Goal: Task Accomplishment & Management: Use online tool/utility

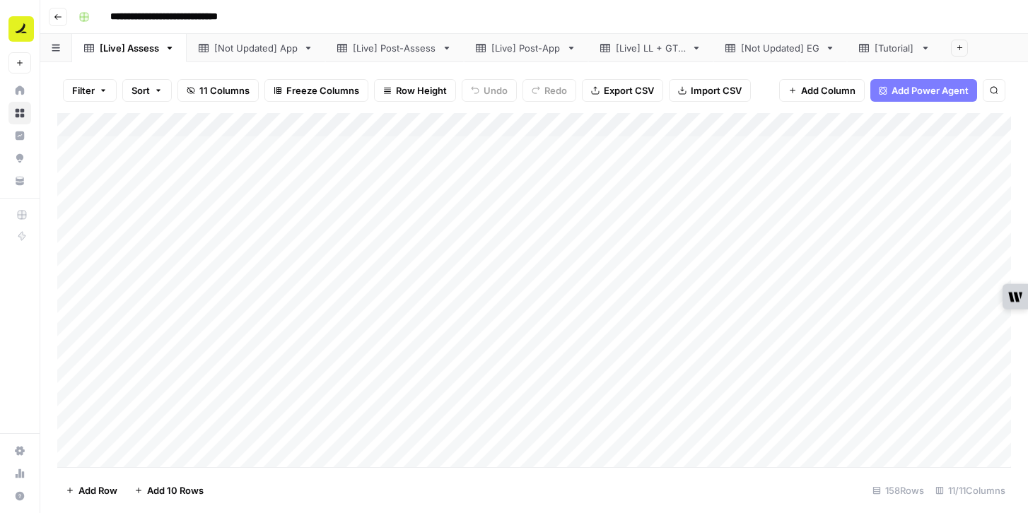
click at [898, 53] on div "[Tutorial]" at bounding box center [894, 48] width 40 height 14
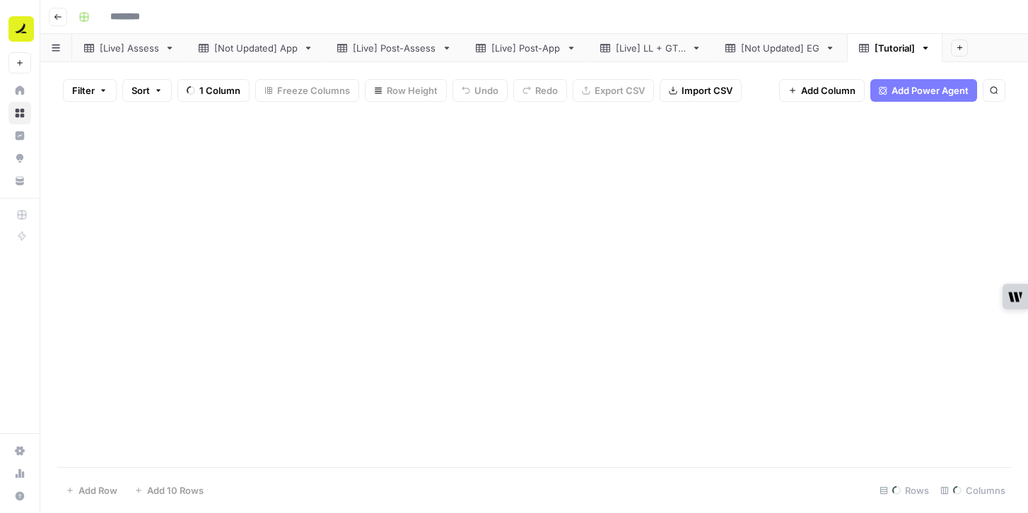
type input "**********"
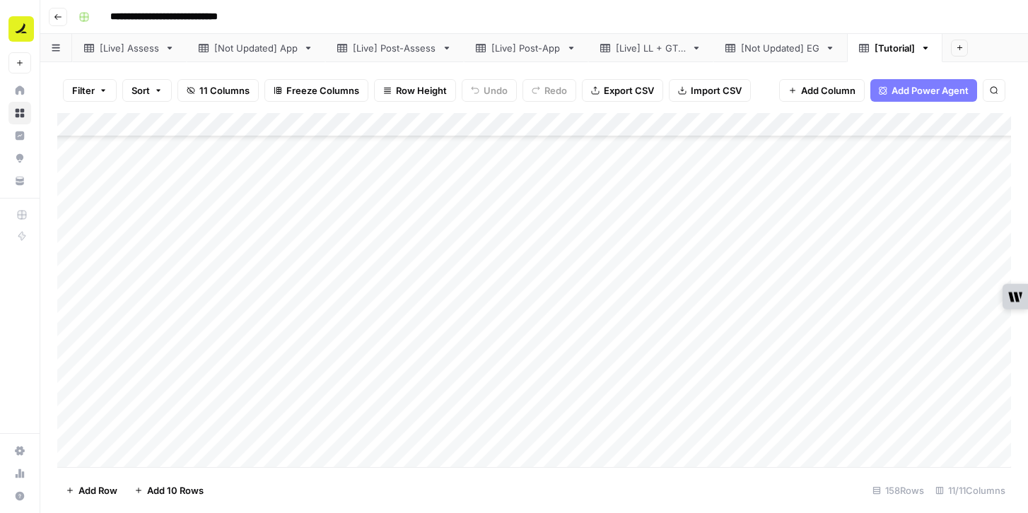
scroll to position [3489, 0]
click at [138, 454] on div "Add Column" at bounding box center [533, 290] width 953 height 354
click at [476, 438] on div "Add Column" at bounding box center [533, 290] width 953 height 354
click at [332, 419] on div "Add Column" at bounding box center [533, 290] width 953 height 354
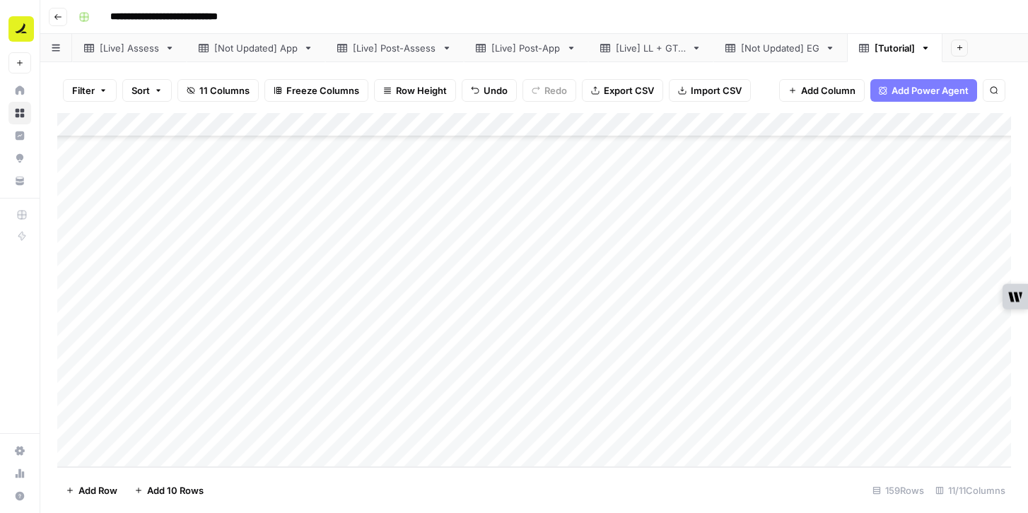
click at [329, 428] on div "Add Column" at bounding box center [533, 290] width 953 height 354
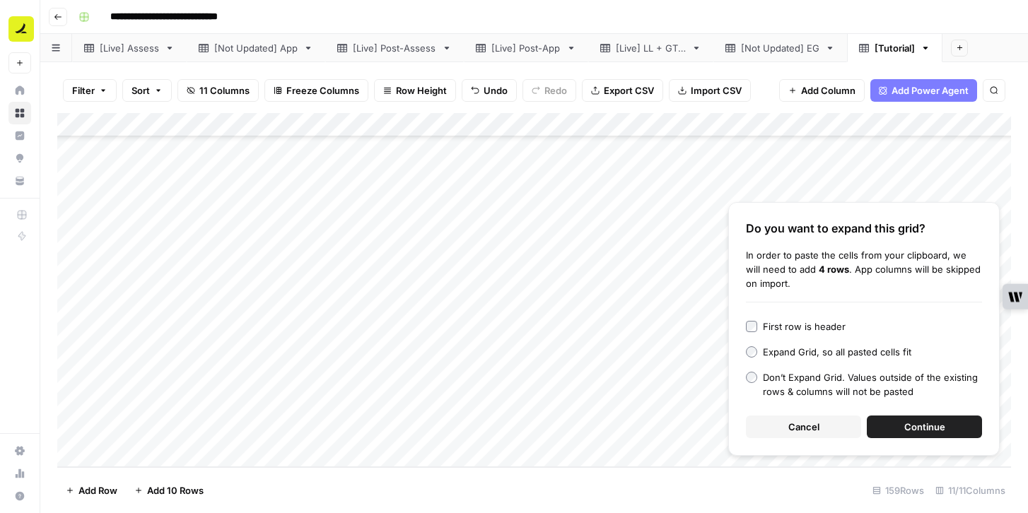
click at [885, 424] on button "Continue" at bounding box center [923, 427] width 115 height 23
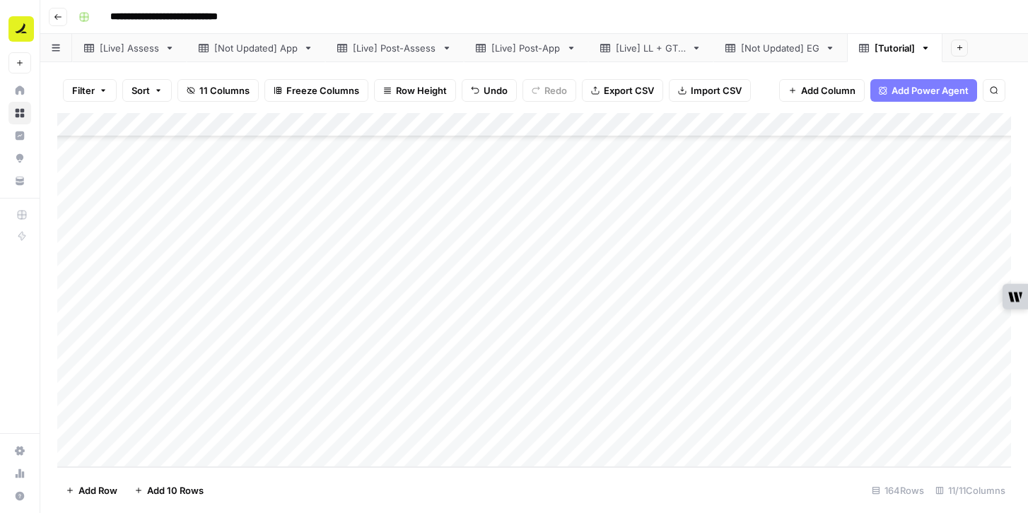
scroll to position [3633, 0]
click at [847, 382] on div "Add Column" at bounding box center [533, 290] width 953 height 354
click at [206, 274] on div "Add Column" at bounding box center [533, 290] width 953 height 354
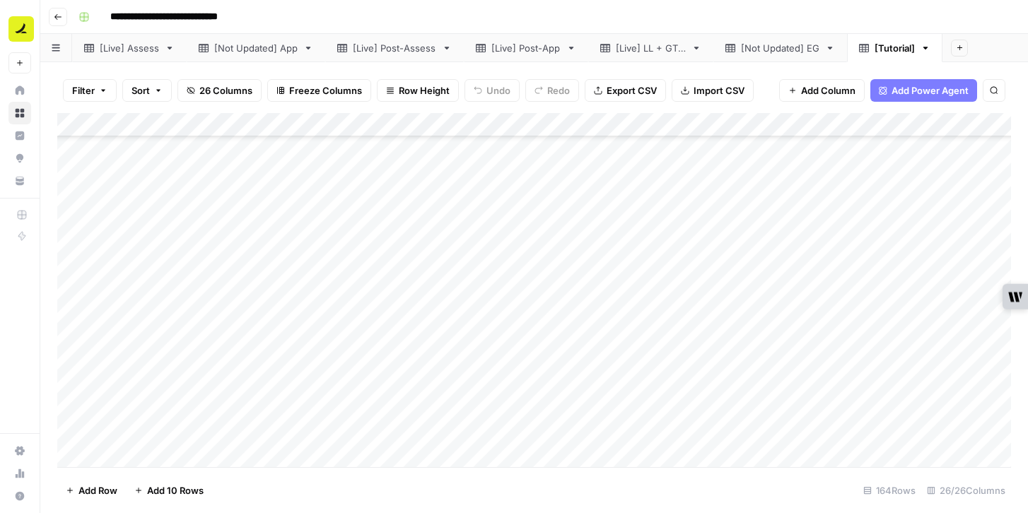
click at [211, 270] on div "Add Column" at bounding box center [533, 290] width 953 height 354
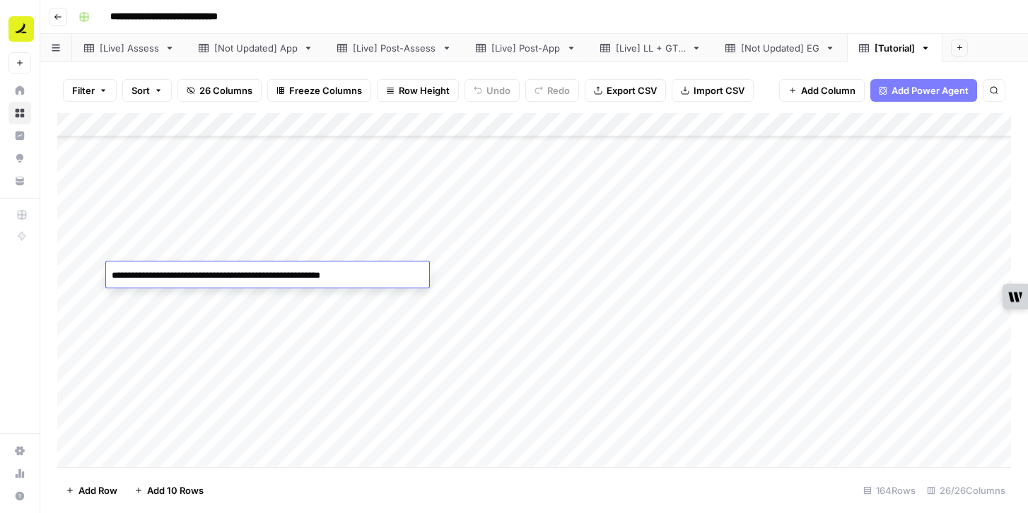
click at [206, 310] on div "Add Column" at bounding box center [533, 290] width 953 height 354
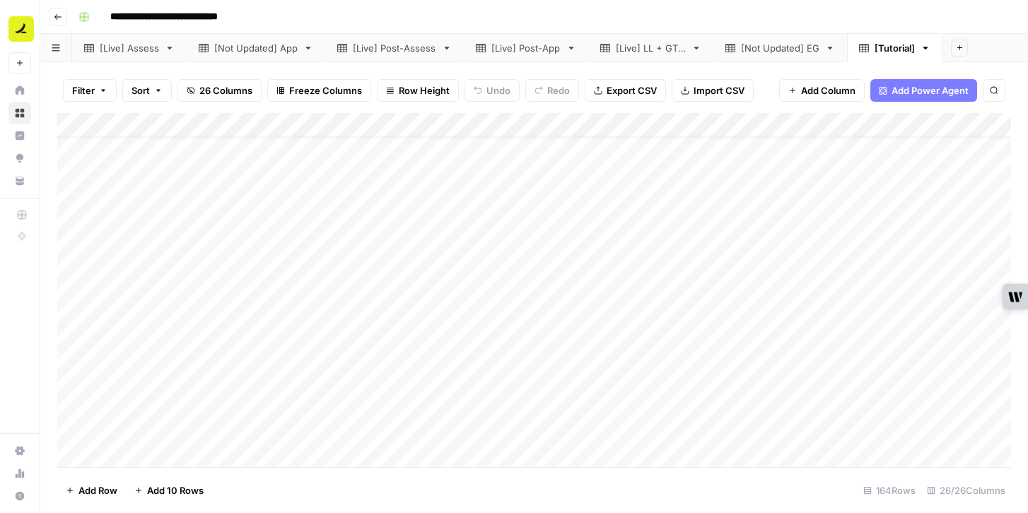
scroll to position [0, 0]
click at [211, 240] on div "Add Column" at bounding box center [533, 290] width 953 height 354
click at [200, 238] on div "Add Column" at bounding box center [533, 290] width 953 height 354
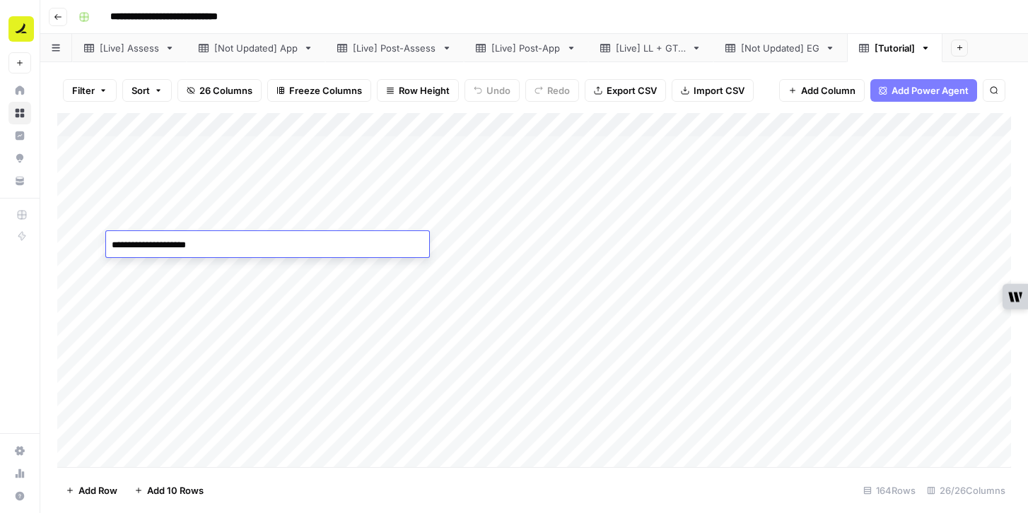
click at [200, 238] on textarea "**********" at bounding box center [267, 245] width 323 height 20
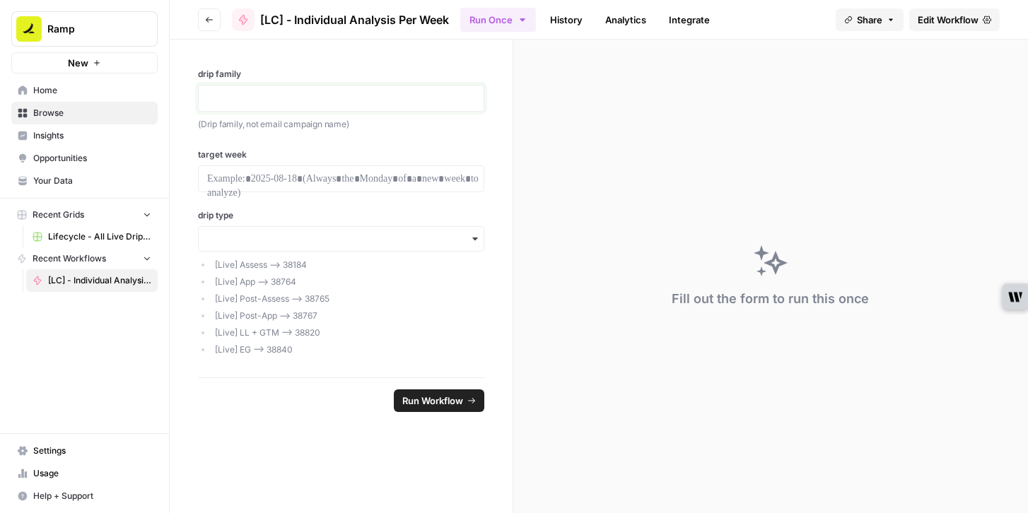
click at [295, 97] on p at bounding box center [341, 98] width 268 height 14
click at [384, 168] on div at bounding box center [341, 178] width 286 height 27
click at [419, 180] on p at bounding box center [341, 179] width 268 height 14
click at [394, 234] on input "drip type" at bounding box center [341, 239] width 268 height 14
click at [509, 365] on div "**********" at bounding box center [341, 209] width 343 height 338
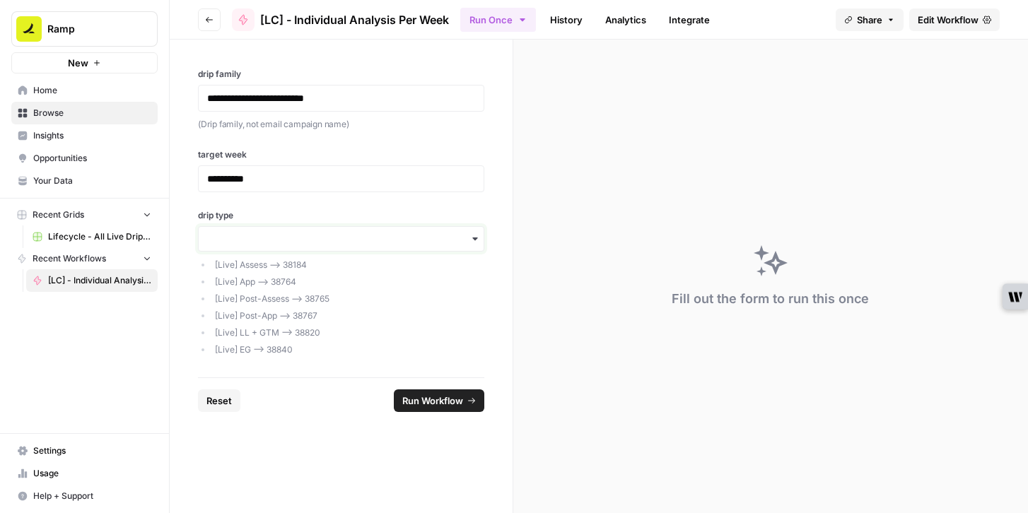
click at [378, 238] on input "drip type" at bounding box center [341, 239] width 268 height 14
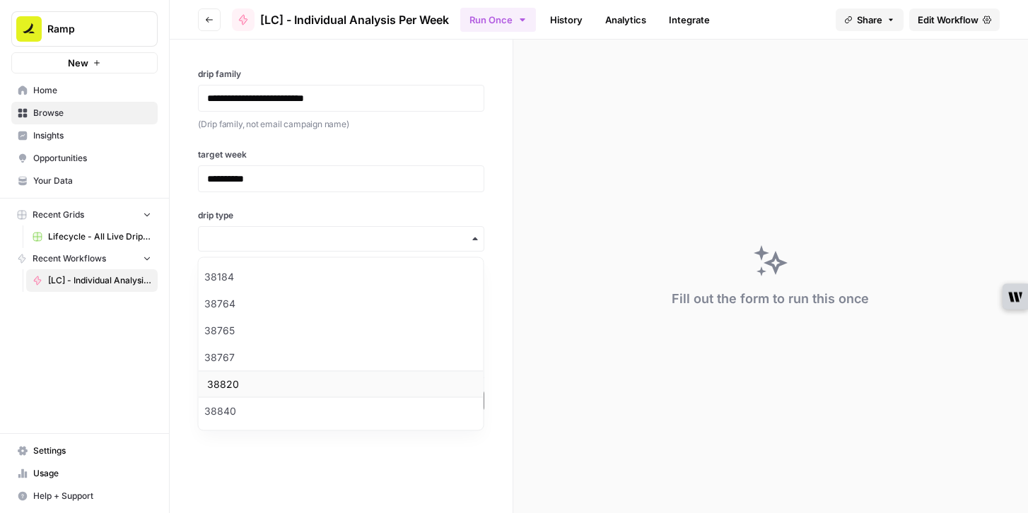
click at [314, 383] on div "38820" at bounding box center [341, 384] width 285 height 27
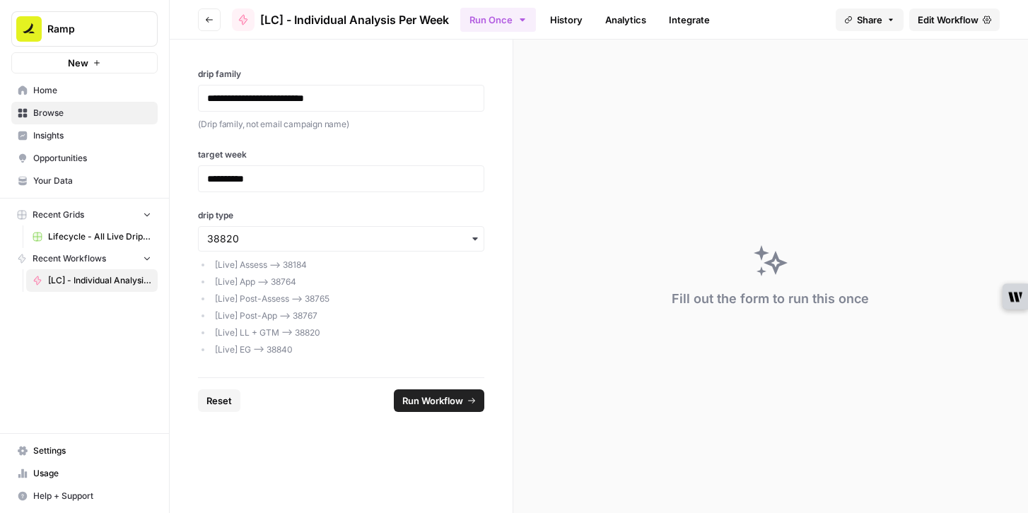
click at [425, 402] on span "Run Workflow" at bounding box center [432, 401] width 61 height 14
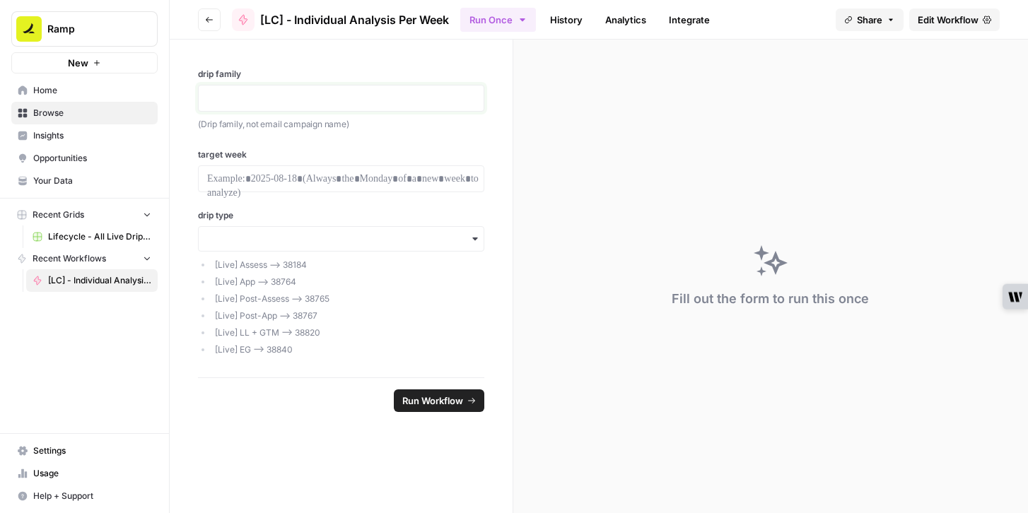
click at [321, 94] on p at bounding box center [341, 98] width 268 height 14
click at [312, 176] on p at bounding box center [341, 179] width 268 height 14
click at [346, 102] on p at bounding box center [341, 98] width 268 height 14
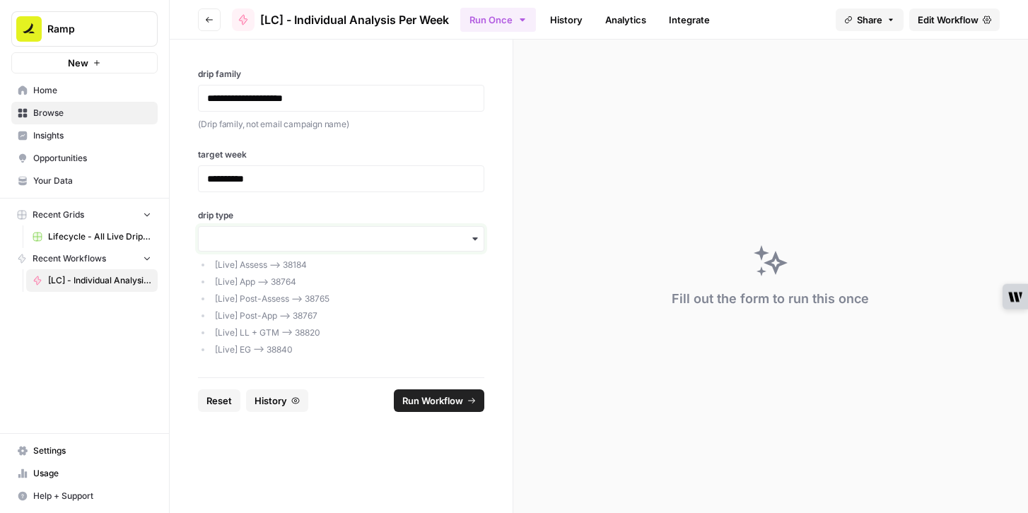
click at [286, 241] on input "drip type" at bounding box center [341, 239] width 268 height 14
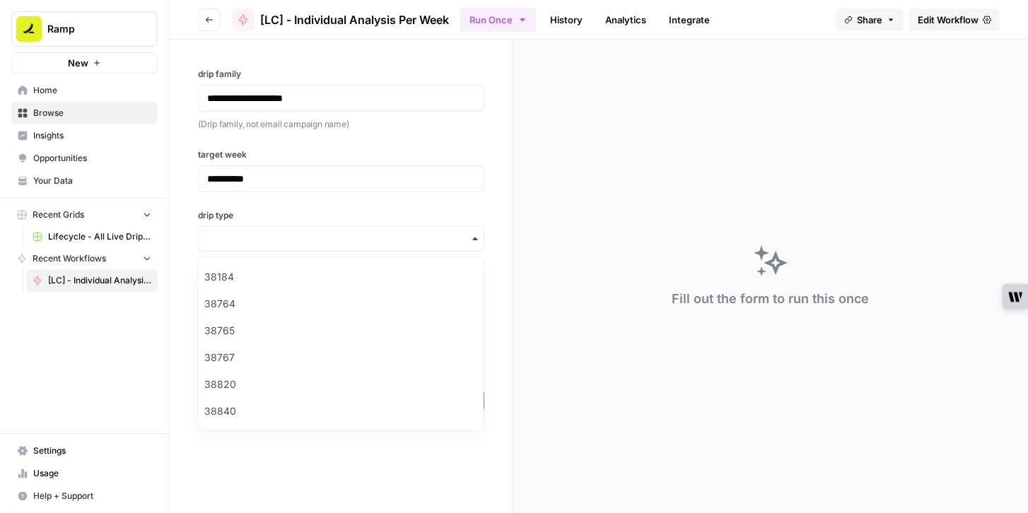
click at [334, 204] on div "**********" at bounding box center [341, 209] width 343 height 338
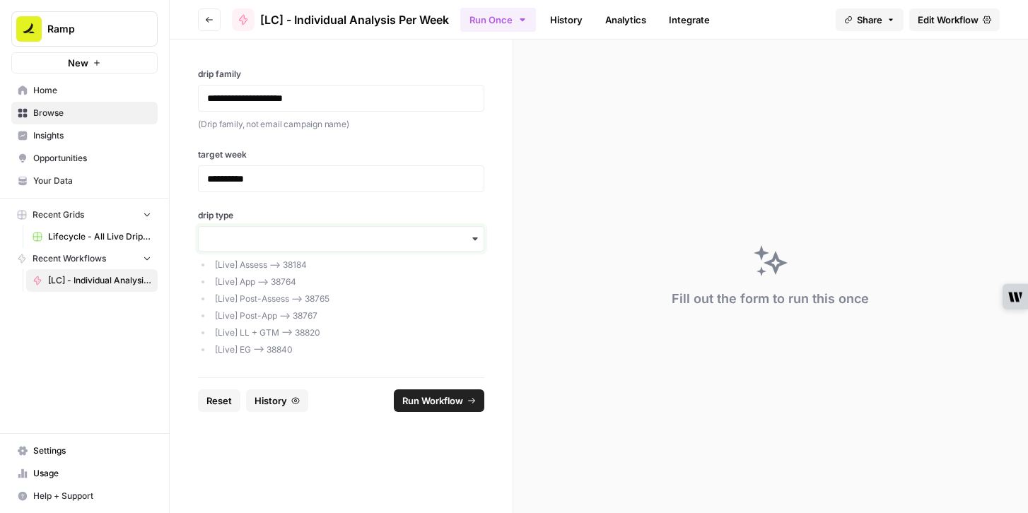
click at [310, 237] on input "drip type" at bounding box center [341, 239] width 268 height 14
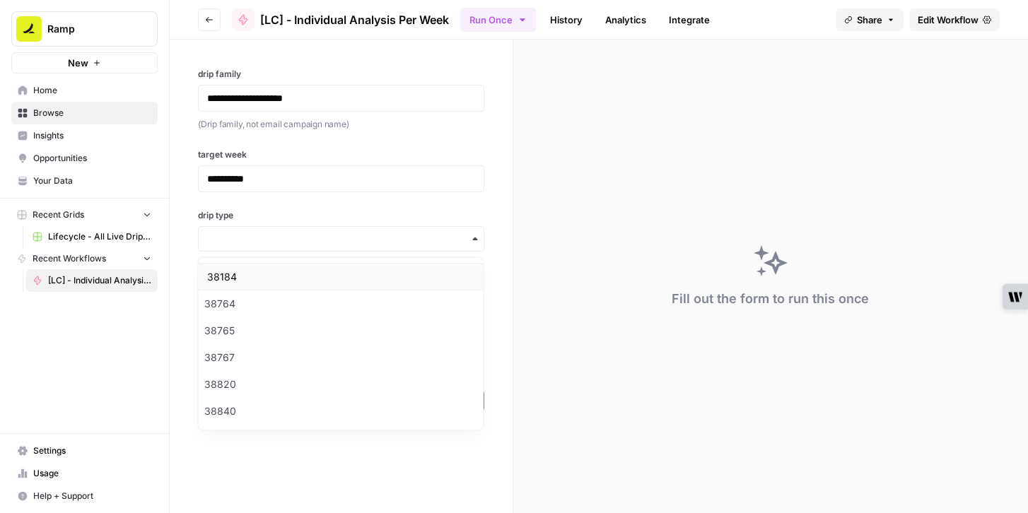
click at [294, 273] on div "38184" at bounding box center [341, 277] width 285 height 27
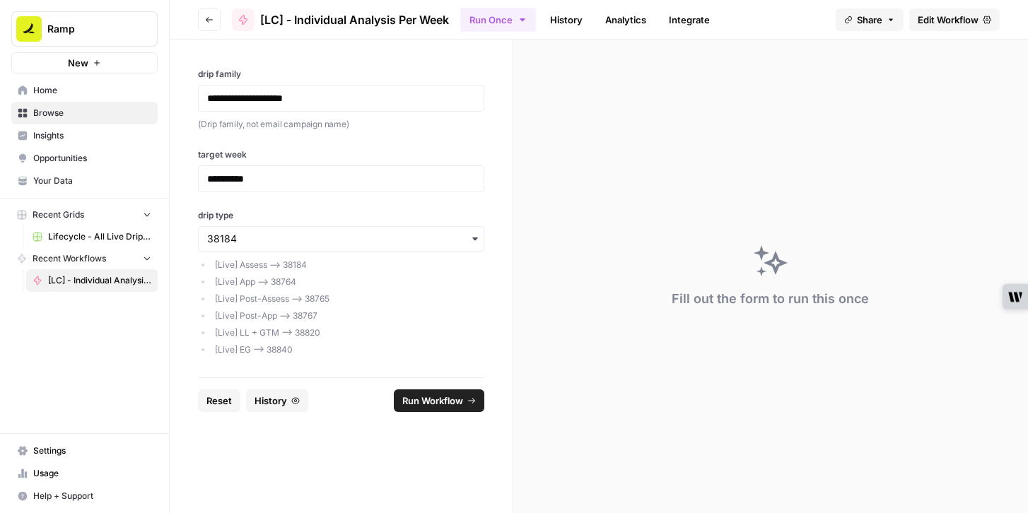
click at [419, 400] on span "Run Workflow" at bounding box center [432, 401] width 61 height 14
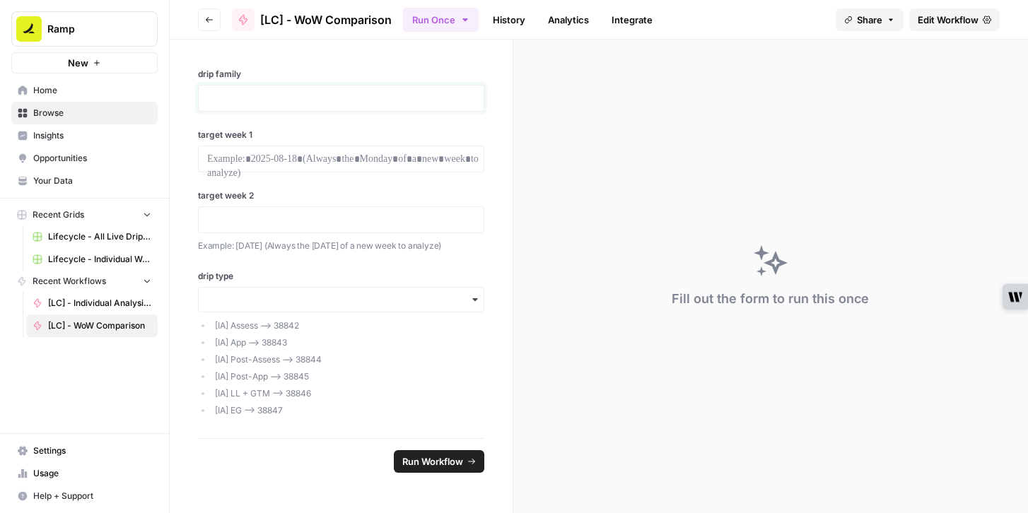
click at [334, 97] on p at bounding box center [341, 98] width 268 height 14
